Goal: Task Accomplishment & Management: Manage account settings

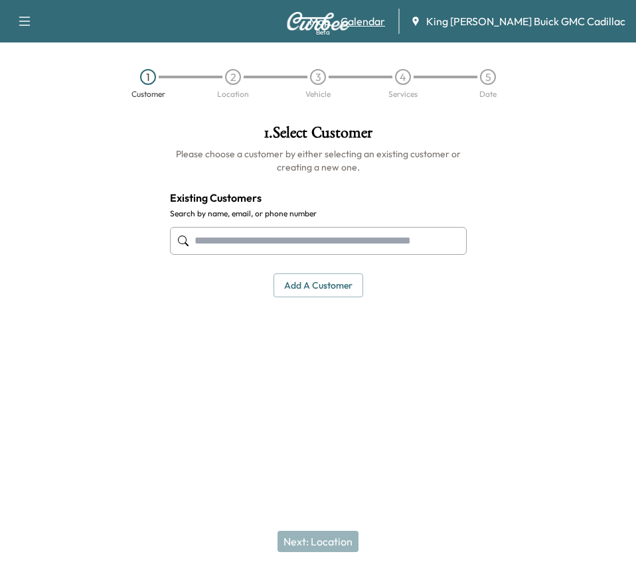
click at [385, 17] on link "Calendar" at bounding box center [363, 21] width 44 height 16
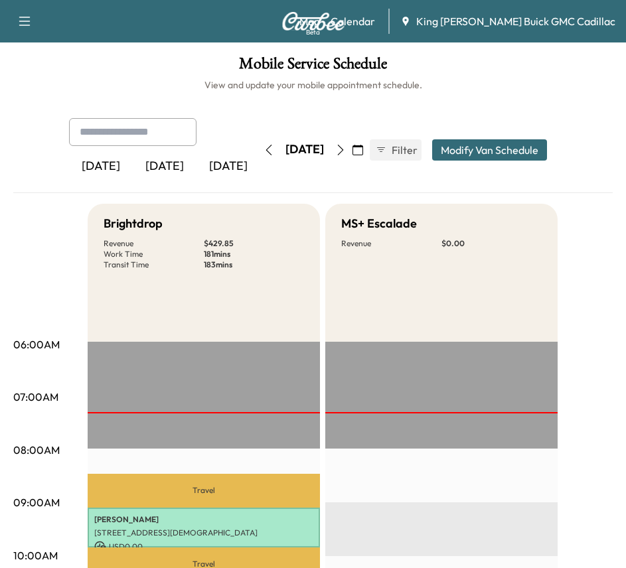
click at [278, 179] on div "[DATE] [DATE] [DATE] [DATE] October 2025 S M T W T F S 28 29 30 1 2 3 4 5 6 7 8…" at bounding box center [313, 150] width 510 height 64
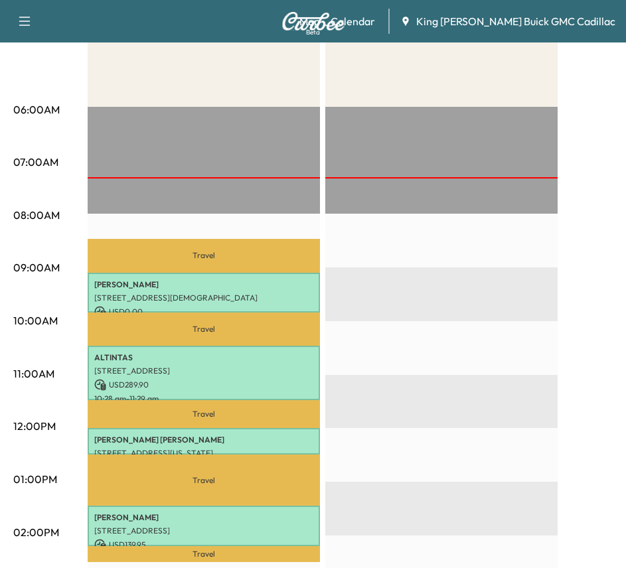
scroll to position [266, 0]
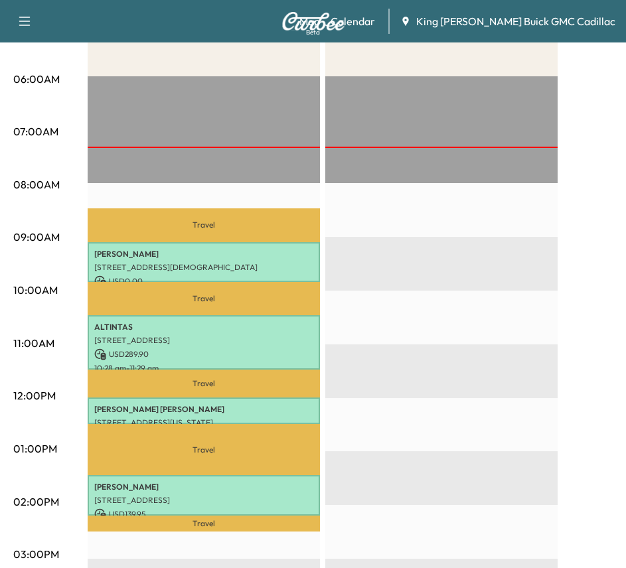
click at [372, 111] on div at bounding box center [441, 505] width 232 height 858
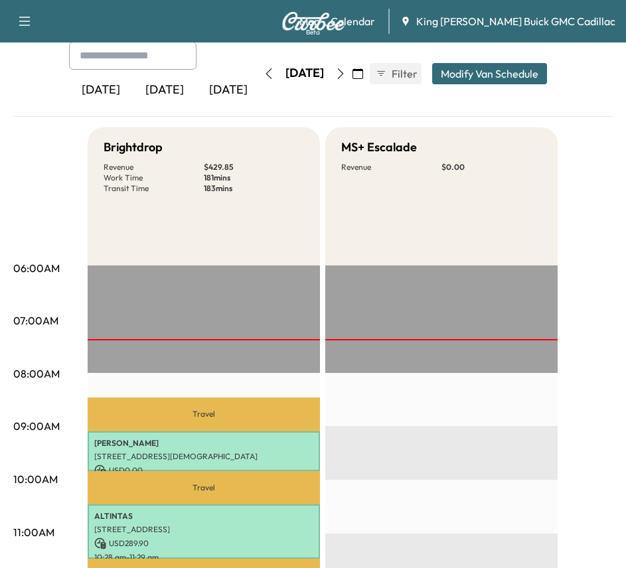
scroll to position [0, 0]
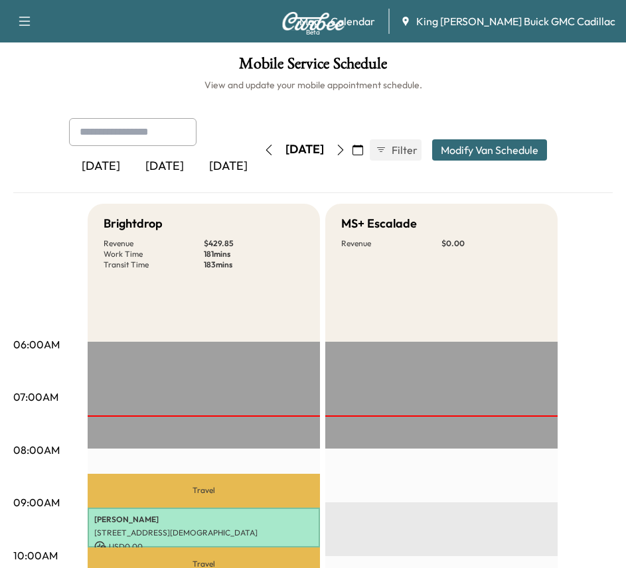
click at [346, 148] on icon "button" at bounding box center [340, 150] width 11 height 11
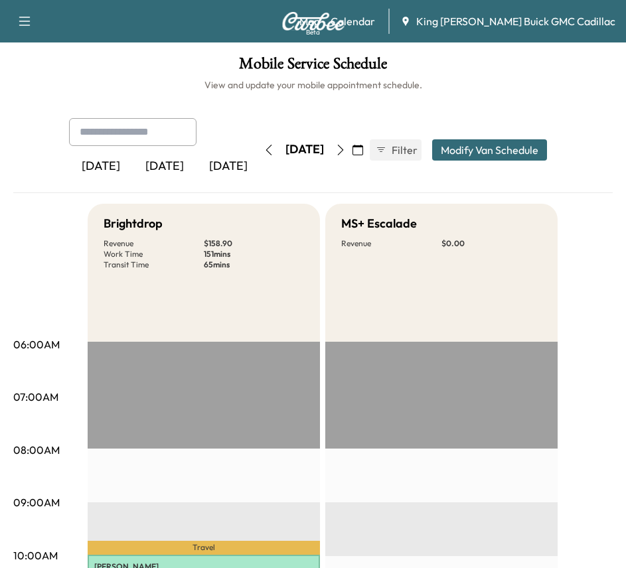
click at [346, 149] on icon "button" at bounding box center [340, 150] width 11 height 11
click at [50, 186] on div "[DATE] [DATE] [DATE] [DATE] October 2025 S M T W T F S 28 29 30 1 2 3 4 5 6 7 8…" at bounding box center [313, 155] width 600 height 75
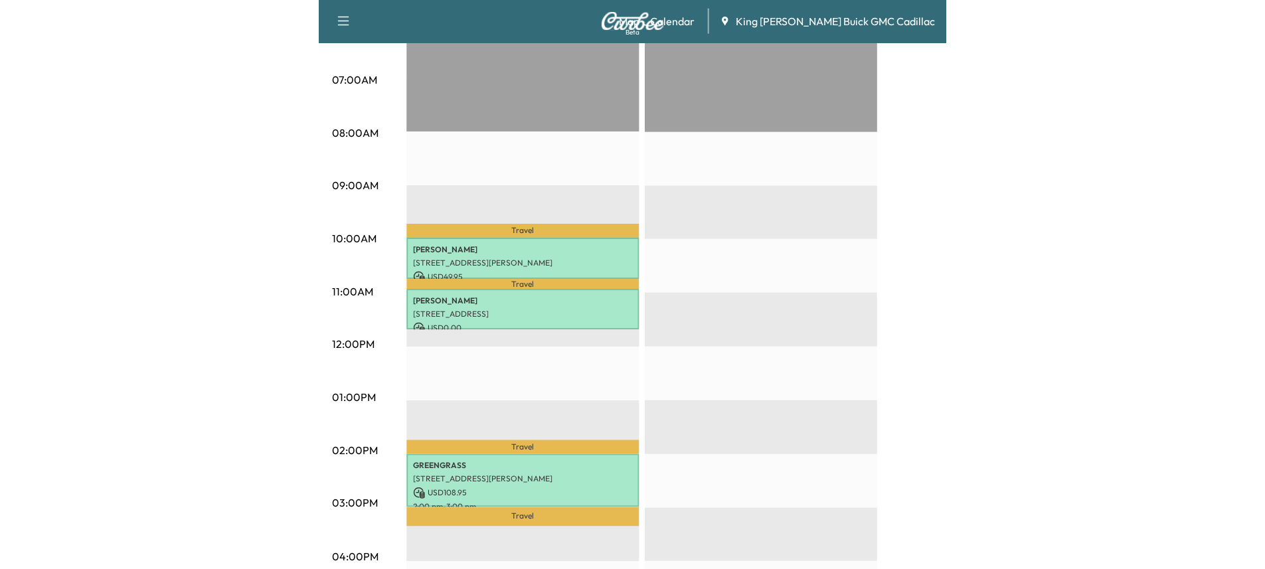
scroll to position [398, 0]
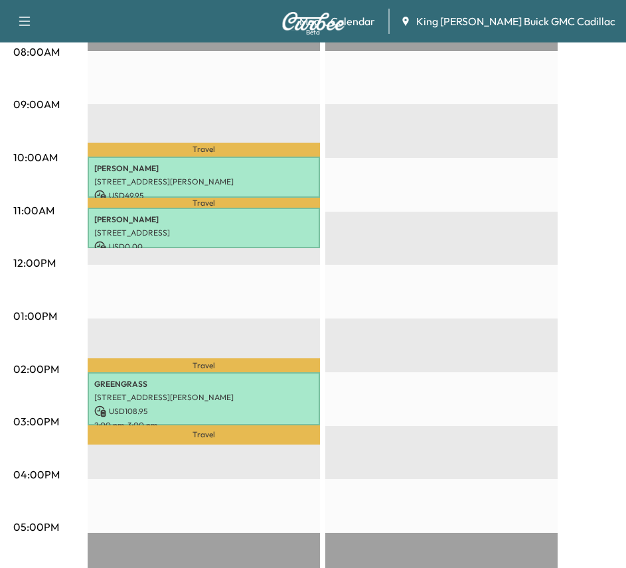
click at [84, 301] on div "06:00AM 07:00AM 08:00AM 09:00AM 10:00AM 11:00AM 12:00PM 01:00PM 02:00PM 03:00PM…" at bounding box center [50, 367] width 74 height 846
click at [363, 308] on div at bounding box center [441, 373] width 232 height 858
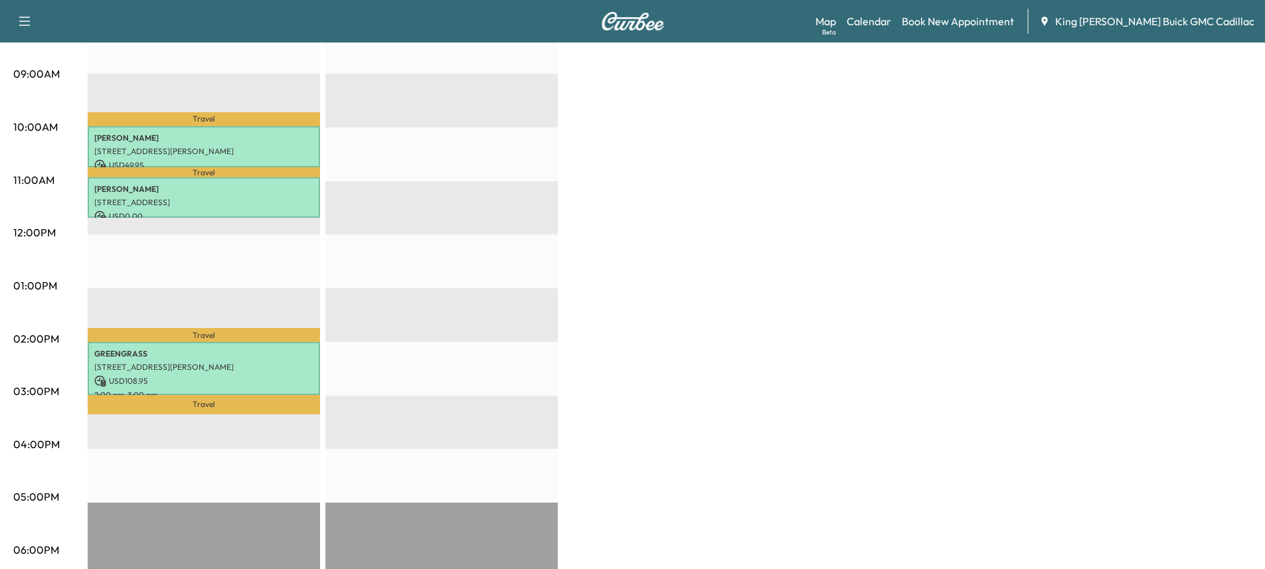
click at [416, 310] on div at bounding box center [441, 342] width 232 height 858
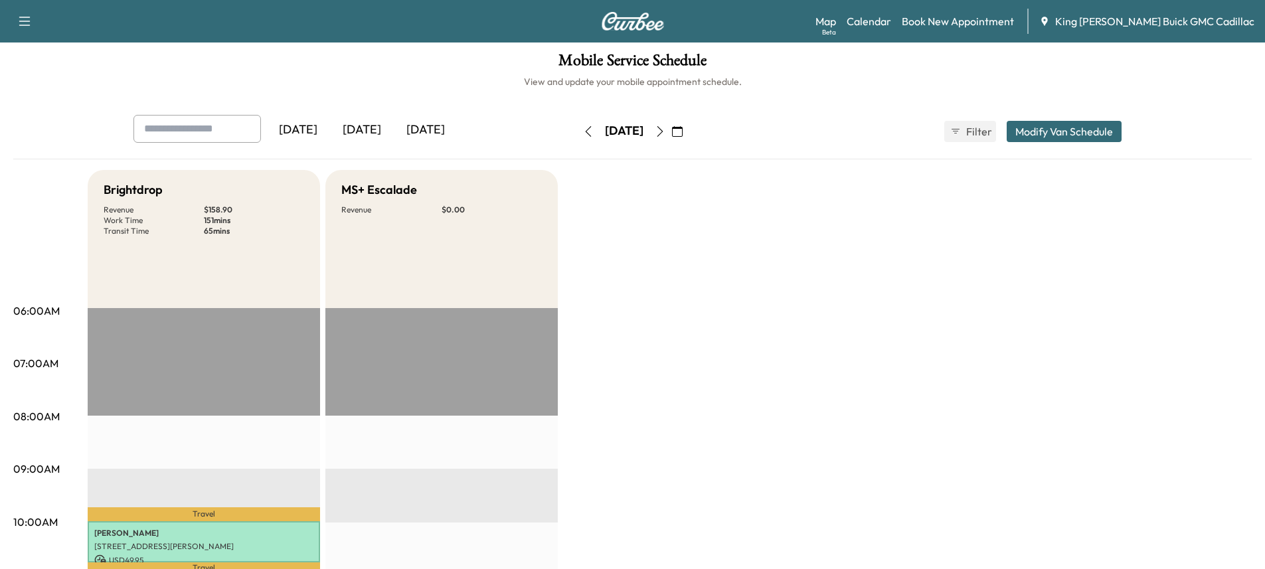
scroll to position [0, 0]
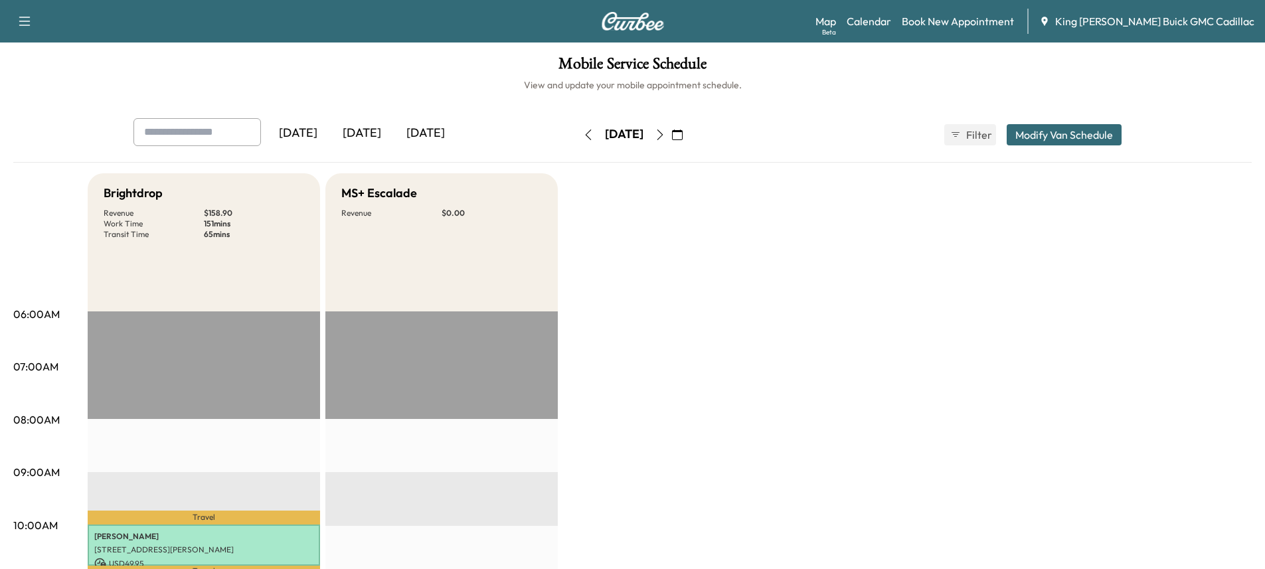
click at [355, 127] on div "[DATE]" at bounding box center [362, 133] width 64 height 31
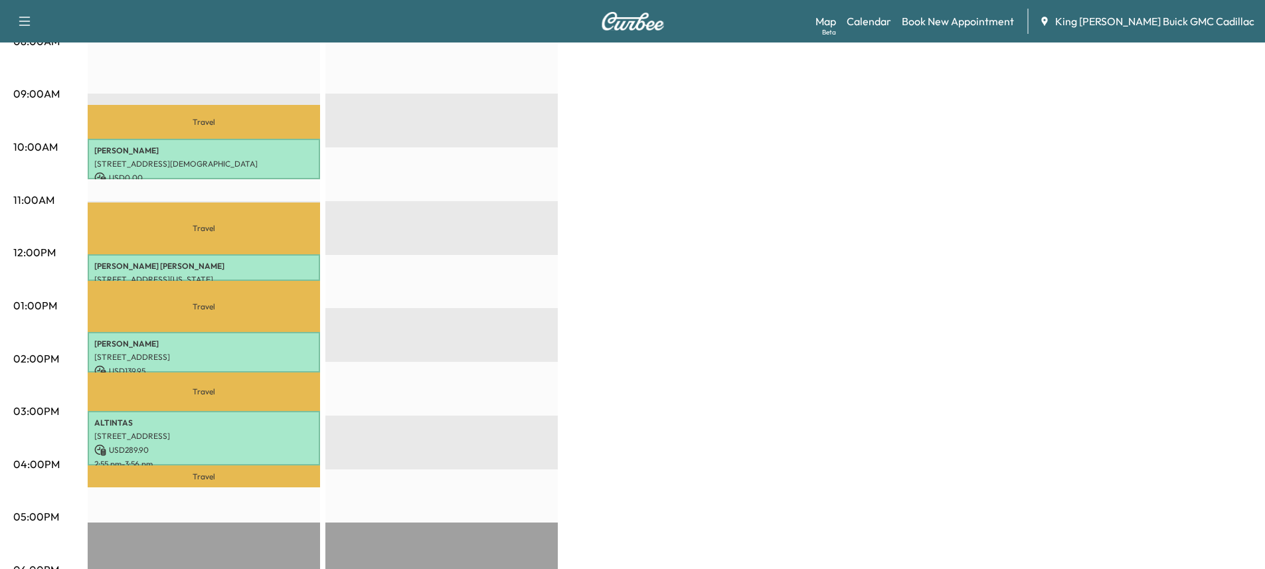
scroll to position [398, 0]
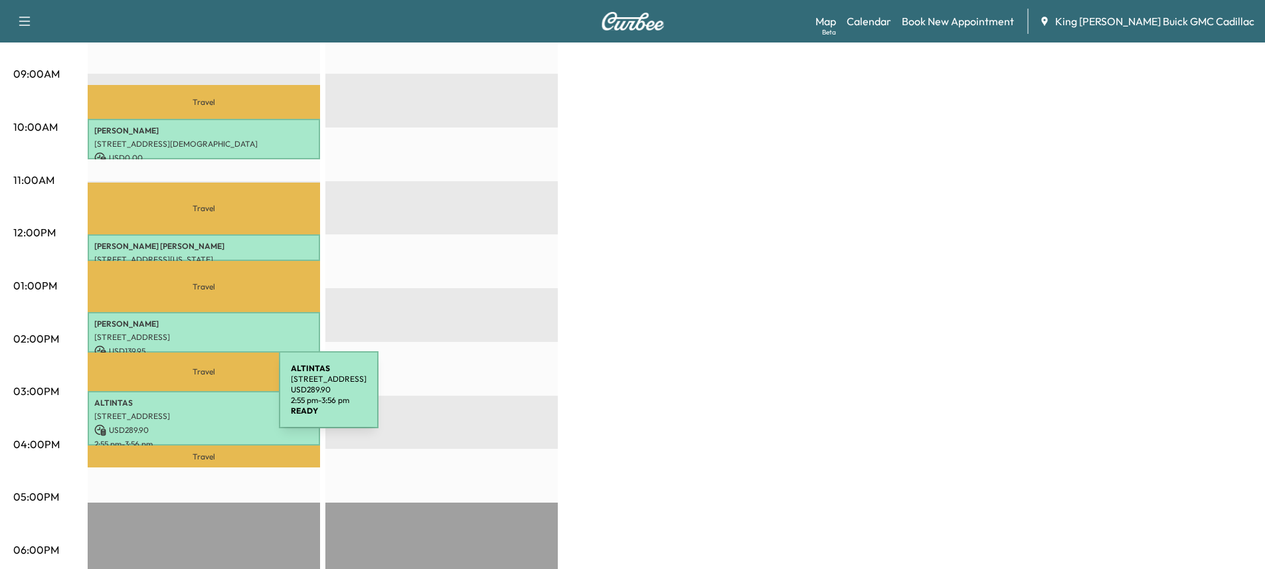
click at [178, 398] on p "ALTINTAS" at bounding box center [203, 403] width 219 height 11
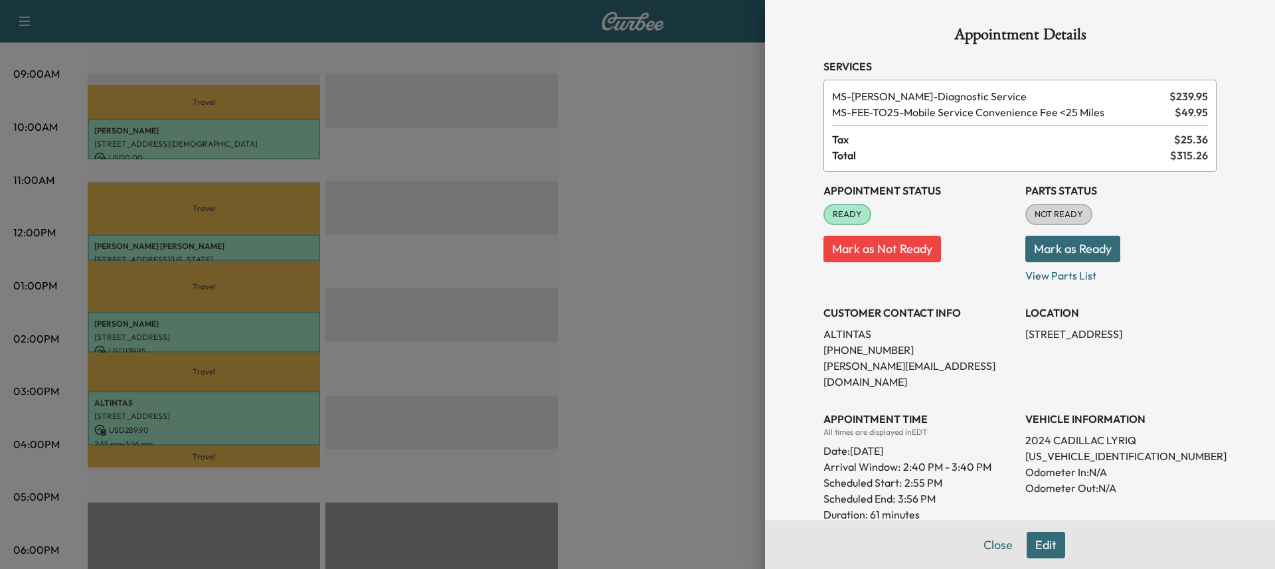
drag, startPoint x: 596, startPoint y: 267, endPoint x: 607, endPoint y: 288, distance: 24.1
click at [607, 285] on div at bounding box center [637, 284] width 1275 height 569
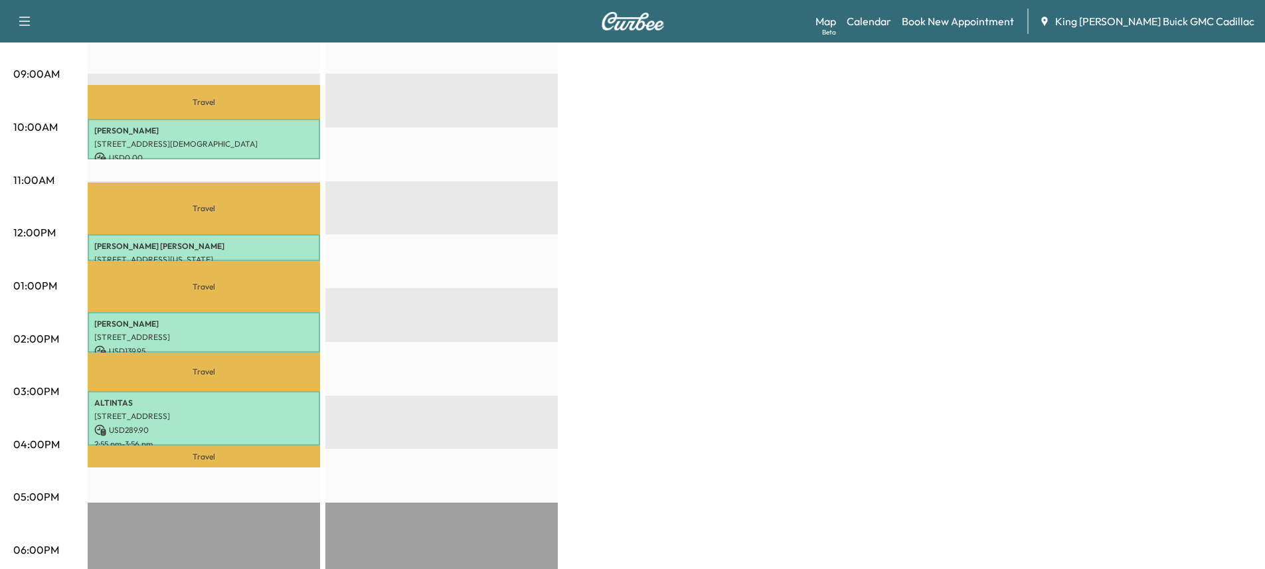
click at [583, 337] on div "Brightdrop Revenue $ 429.85 Work Time 181 mins Transit Time 225 mins Travel [PE…" at bounding box center [670, 273] width 1164 height 996
click at [272, 401] on p "ALTINTAS" at bounding box center [203, 403] width 219 height 11
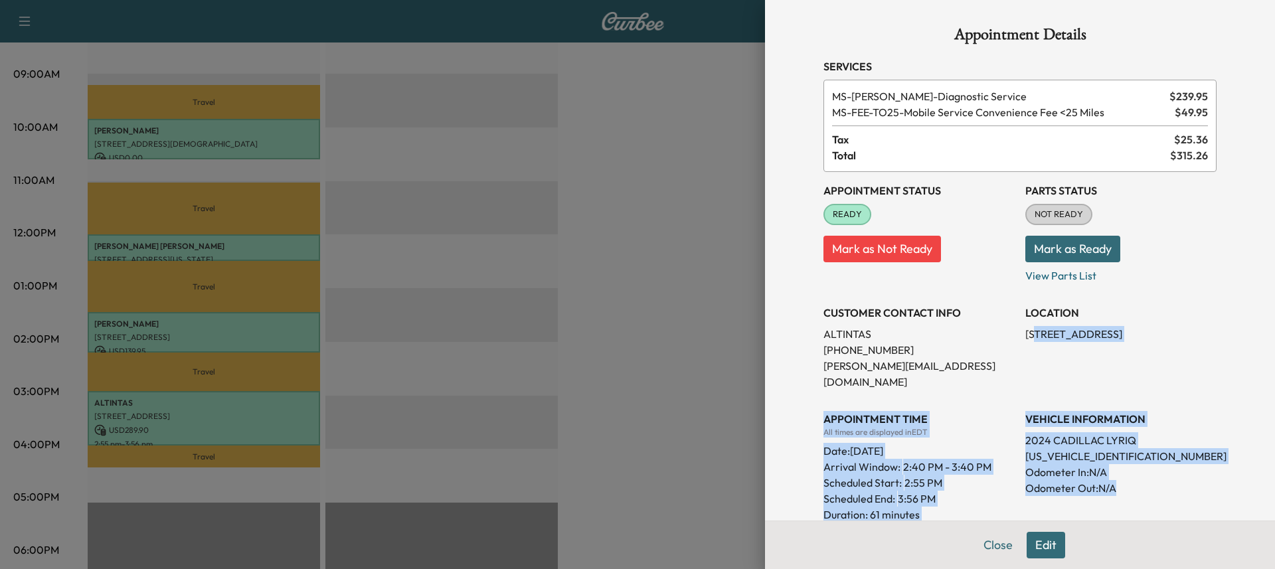
drag, startPoint x: 1023, startPoint y: 339, endPoint x: 1119, endPoint y: 475, distance: 166.7
click at [635, 474] on div "Appointment Status READY Mark as Not Ready Parts Status NOT READY Mark as Ready…" at bounding box center [1019, 400] width 393 height 457
drag, startPoint x: 1117, startPoint y: 477, endPoint x: 953, endPoint y: 476, distance: 164.7
click at [635, 480] on p "Odometer Out: N/A" at bounding box center [1120, 488] width 191 height 16
click at [635, 507] on p "Duration: 61 minutes" at bounding box center [918, 515] width 191 height 16
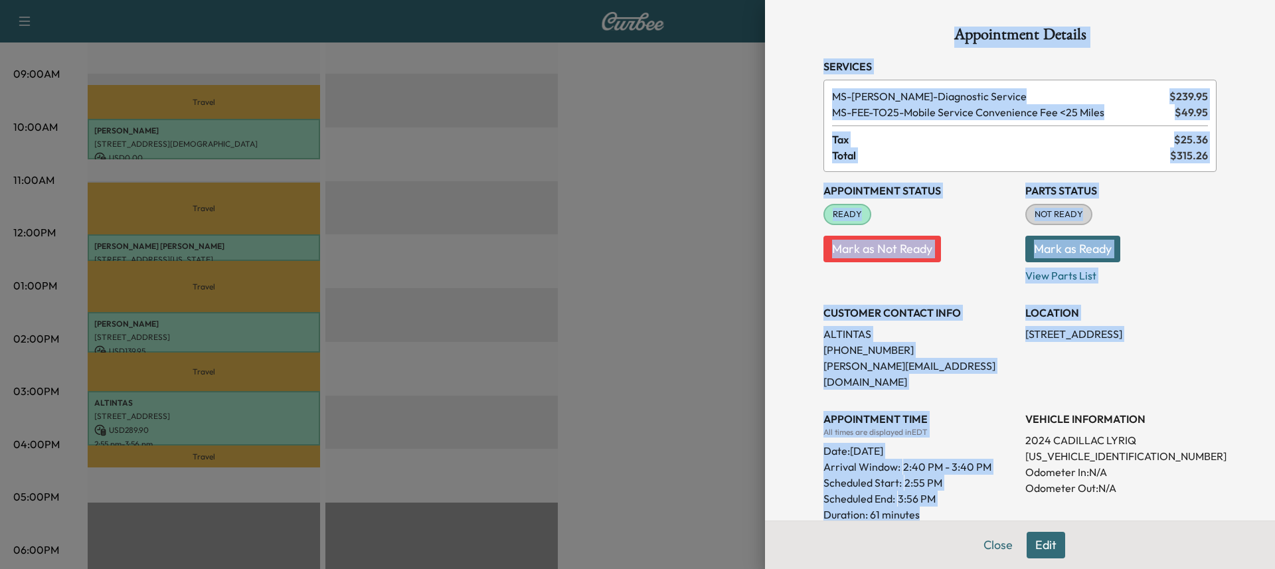
drag, startPoint x: 912, startPoint y: 500, endPoint x: 773, endPoint y: 30, distance: 490.1
click at [635, 30] on div "Appointment Details Services MS-DIAG - Diagnostic Service $ 239.95 MS-FEE-TO25 …" at bounding box center [1020, 284] width 510 height 569
click at [635, 113] on div "Appointment Details Services MS-DIAG - Diagnostic Service $ 239.95 MS-FEE-TO25 …" at bounding box center [1019, 381] width 425 height 762
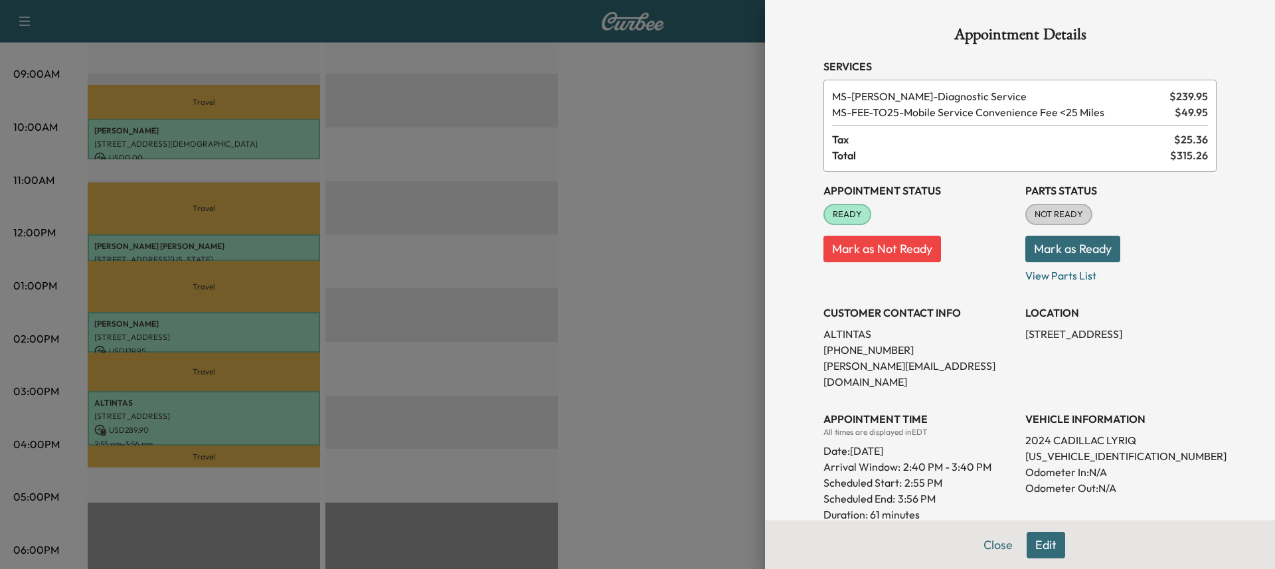
click at [566, 165] on div at bounding box center [637, 284] width 1275 height 569
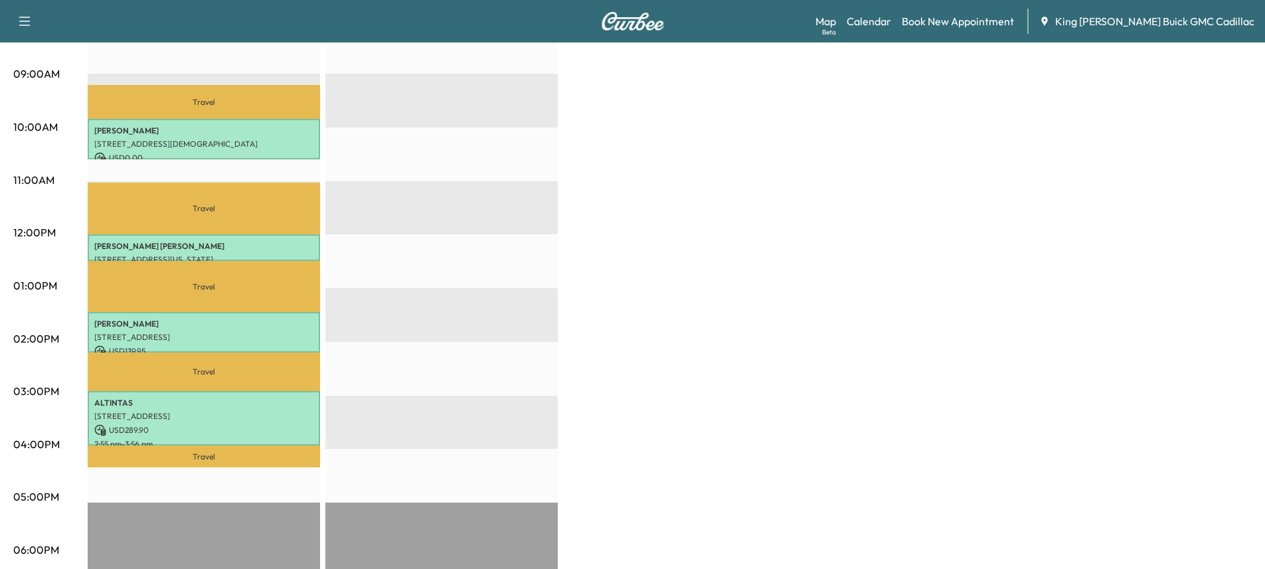
click at [635, 113] on div "Brightdrop Revenue $ 429.85 Work Time 181 mins Transit Time 225 mins Travel [PE…" at bounding box center [670, 273] width 1164 height 996
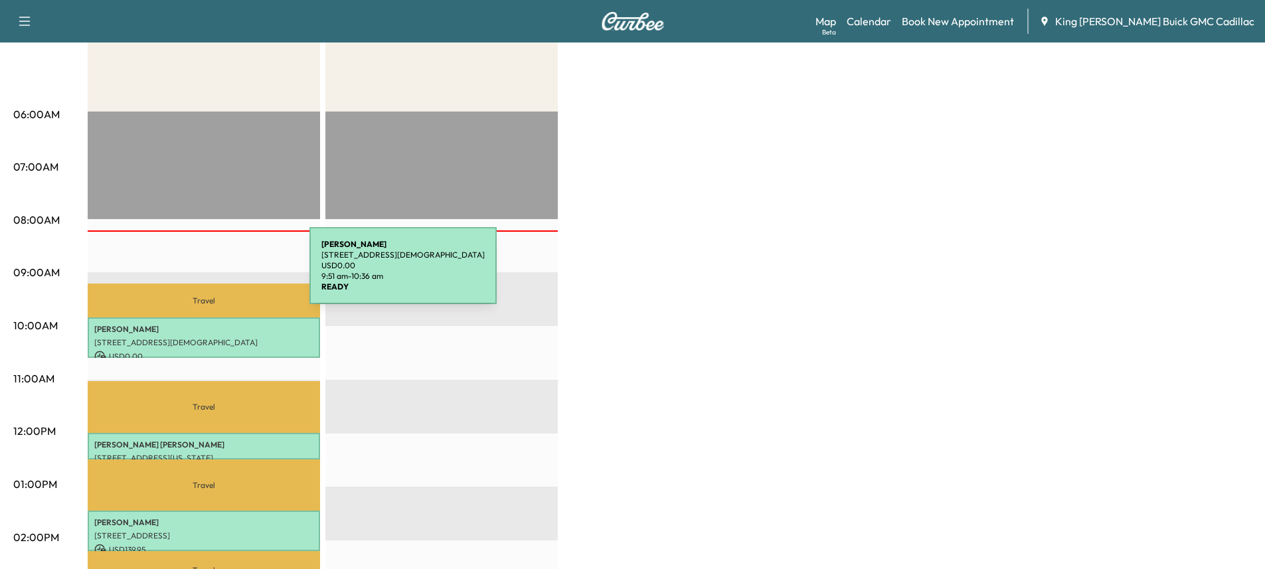
scroll to position [199, 0]
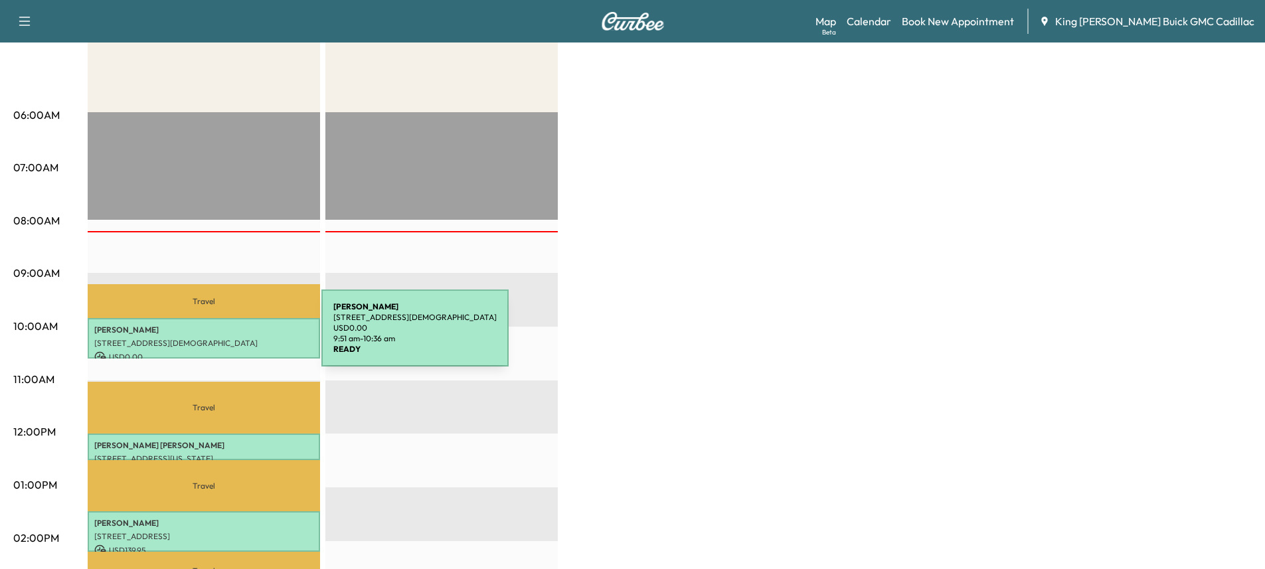
click at [222, 338] on p "[STREET_ADDRESS][DEMOGRAPHIC_DATA]" at bounding box center [203, 343] width 219 height 11
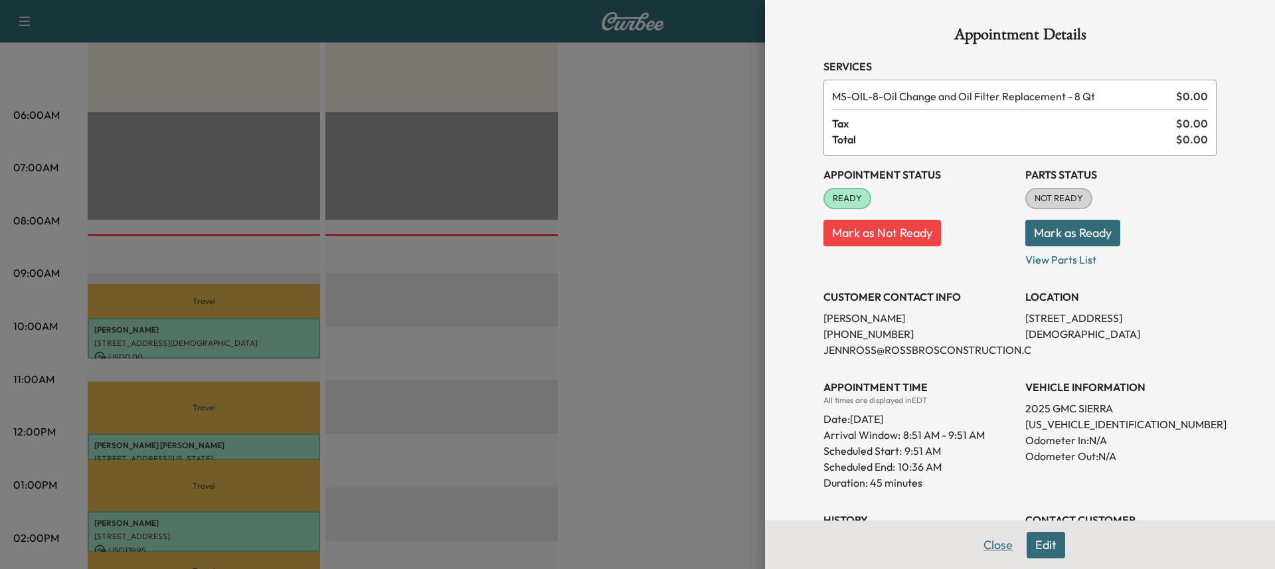
click at [635, 550] on button "Close" at bounding box center [998, 545] width 46 height 27
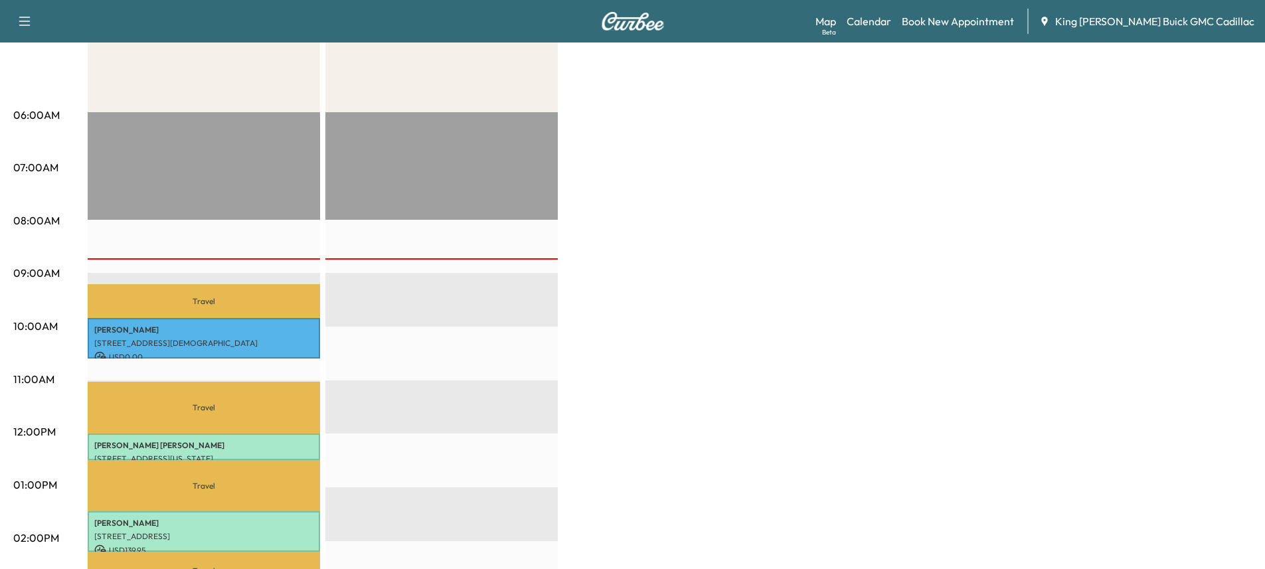
click at [341, 374] on div at bounding box center [441, 541] width 232 height 858
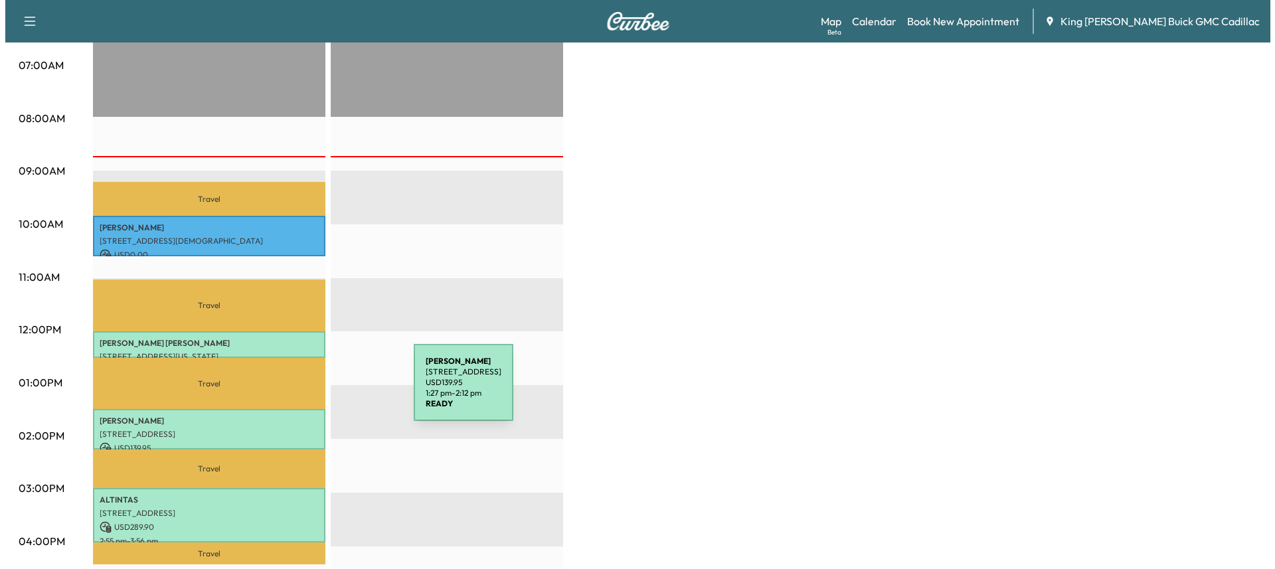
scroll to position [332, 0]
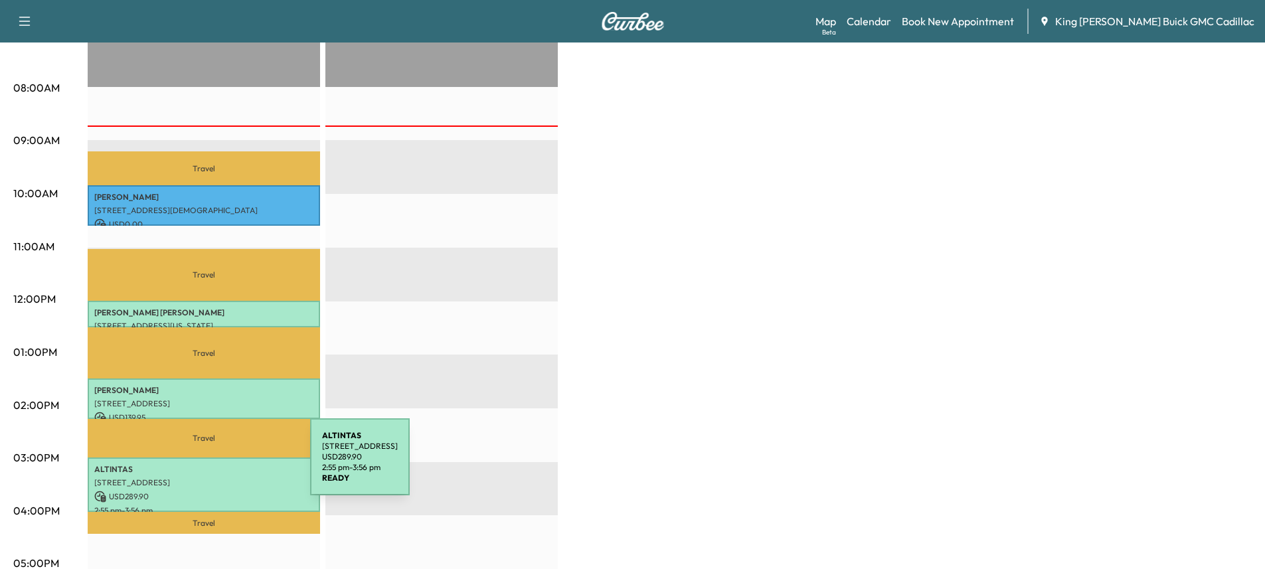
click at [210, 465] on p "ALTINTAS" at bounding box center [203, 469] width 219 height 11
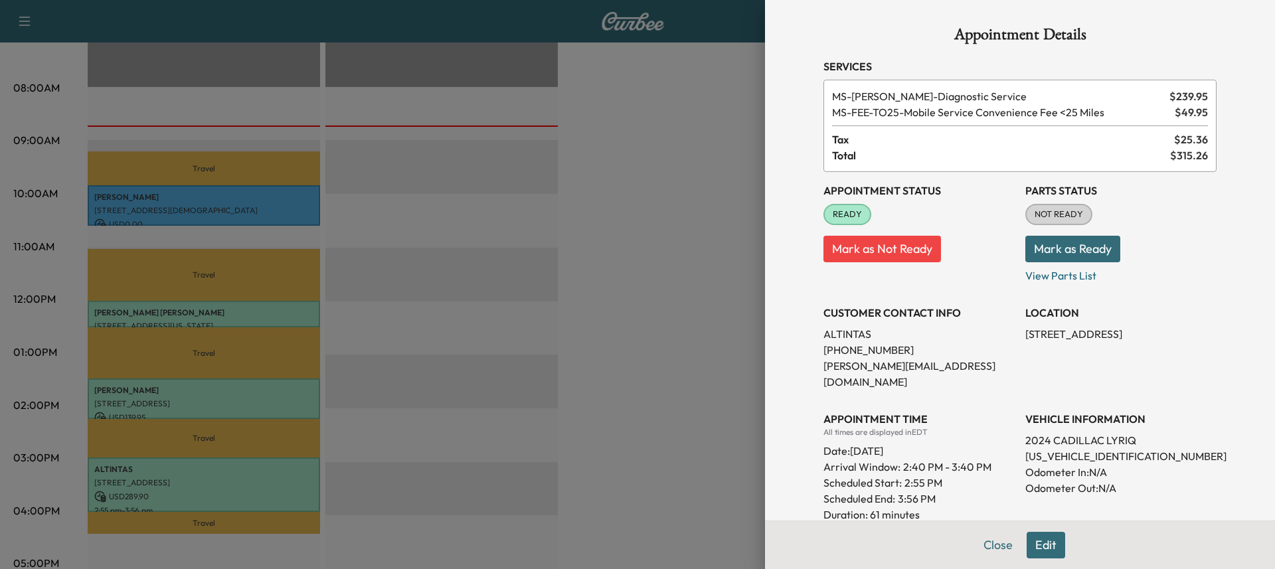
drag, startPoint x: 249, startPoint y: 378, endPoint x: 246, endPoint y: 371, distance: 8.0
click at [250, 378] on div at bounding box center [637, 284] width 1275 height 569
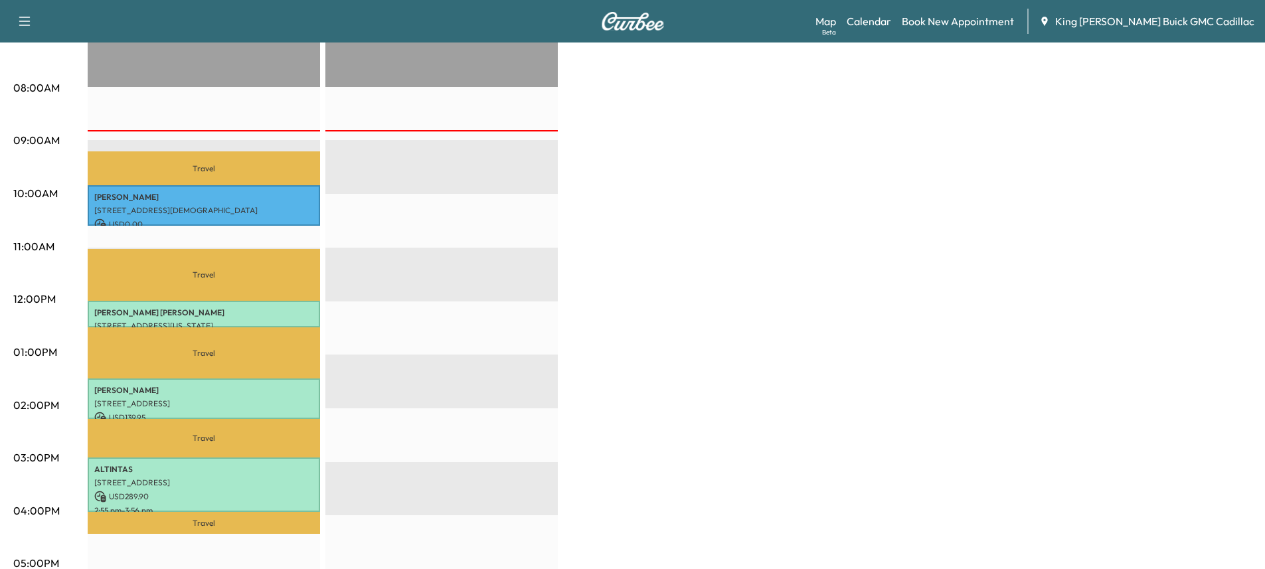
click at [209, 375] on div "Travel [PERSON_NAME] [STREET_ADDRESS] USD 0.00 9:51 am - 10:36 am Travel [PERSO…" at bounding box center [204, 408] width 232 height 858
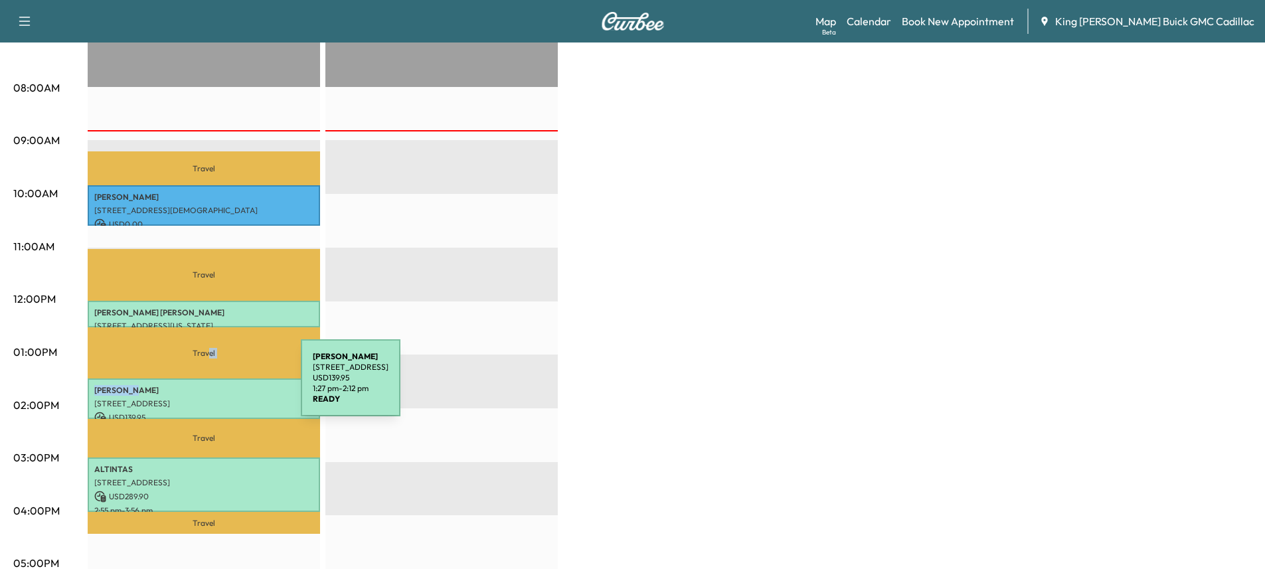
click at [201, 386] on p "[PERSON_NAME]" at bounding box center [203, 390] width 219 height 11
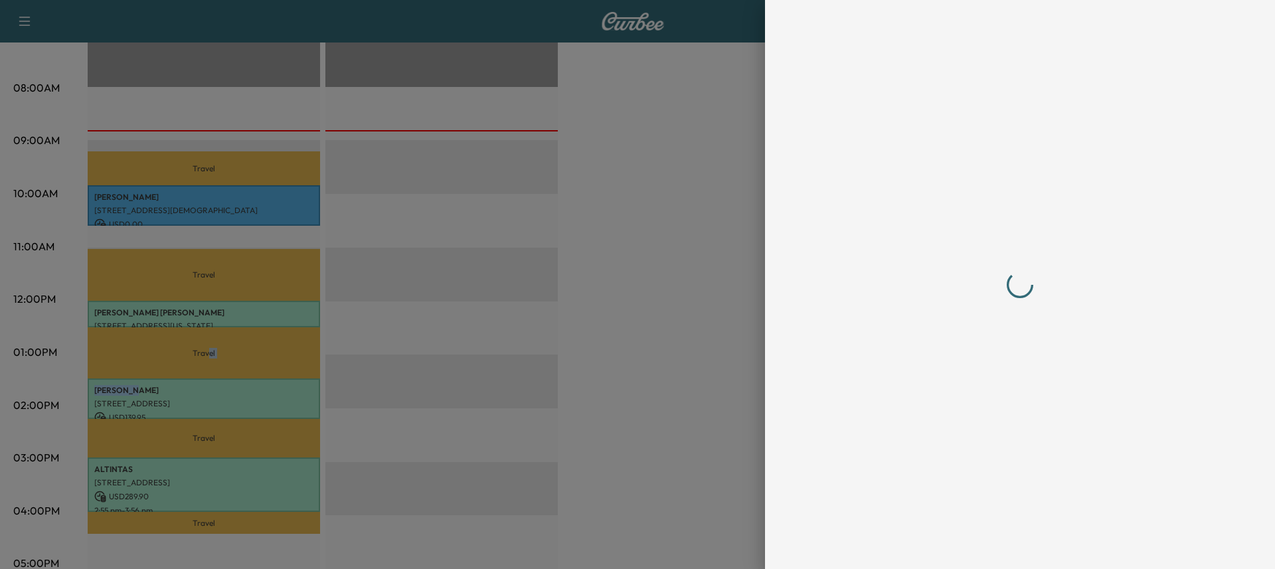
click at [201, 386] on div at bounding box center [637, 284] width 1275 height 569
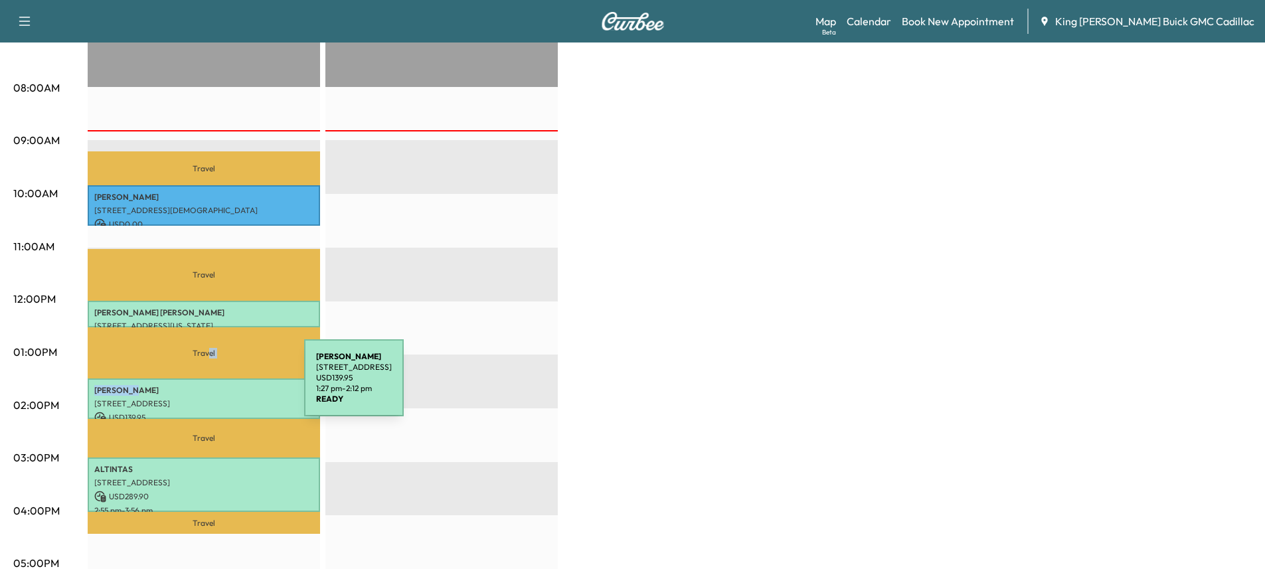
click at [205, 385] on p "[PERSON_NAME]" at bounding box center [203, 390] width 219 height 11
